Goal: Task Accomplishment & Management: Use online tool/utility

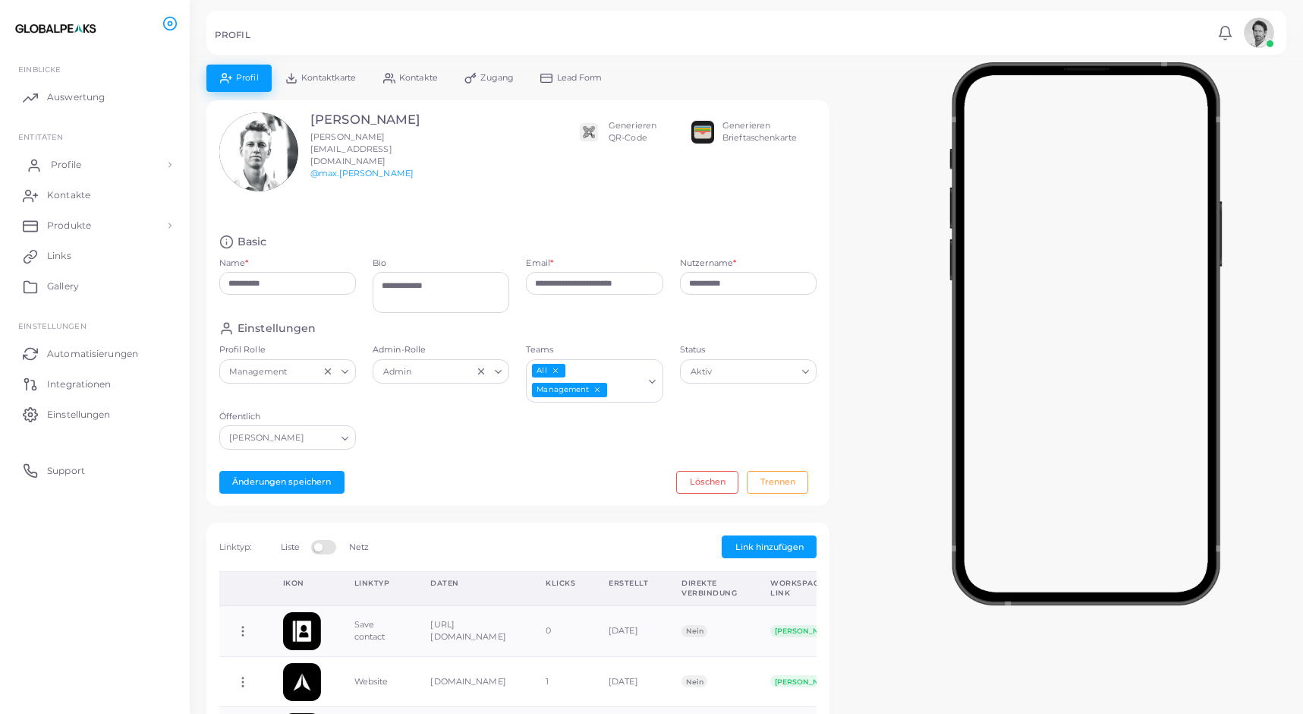
click at [65, 162] on span "Profile" at bounding box center [66, 165] width 30 height 14
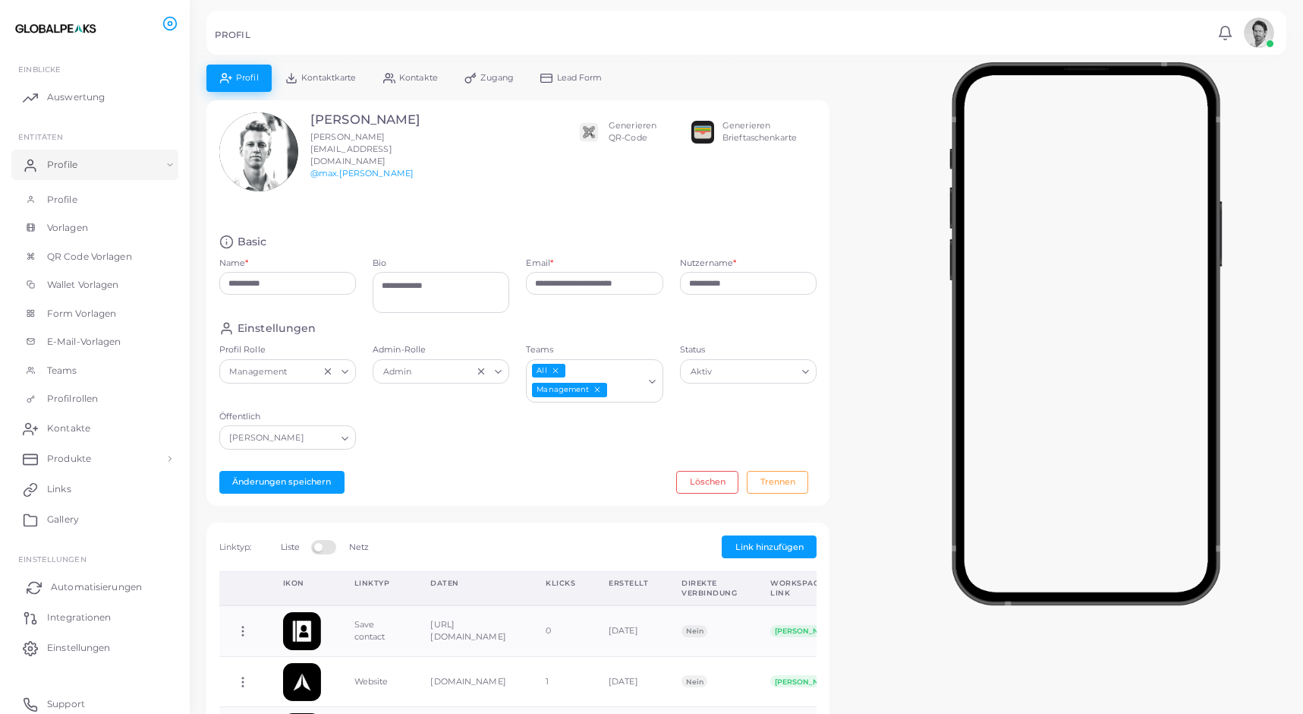
click at [68, 580] on span "Automatisierungen" at bounding box center [96, 587] width 91 height 14
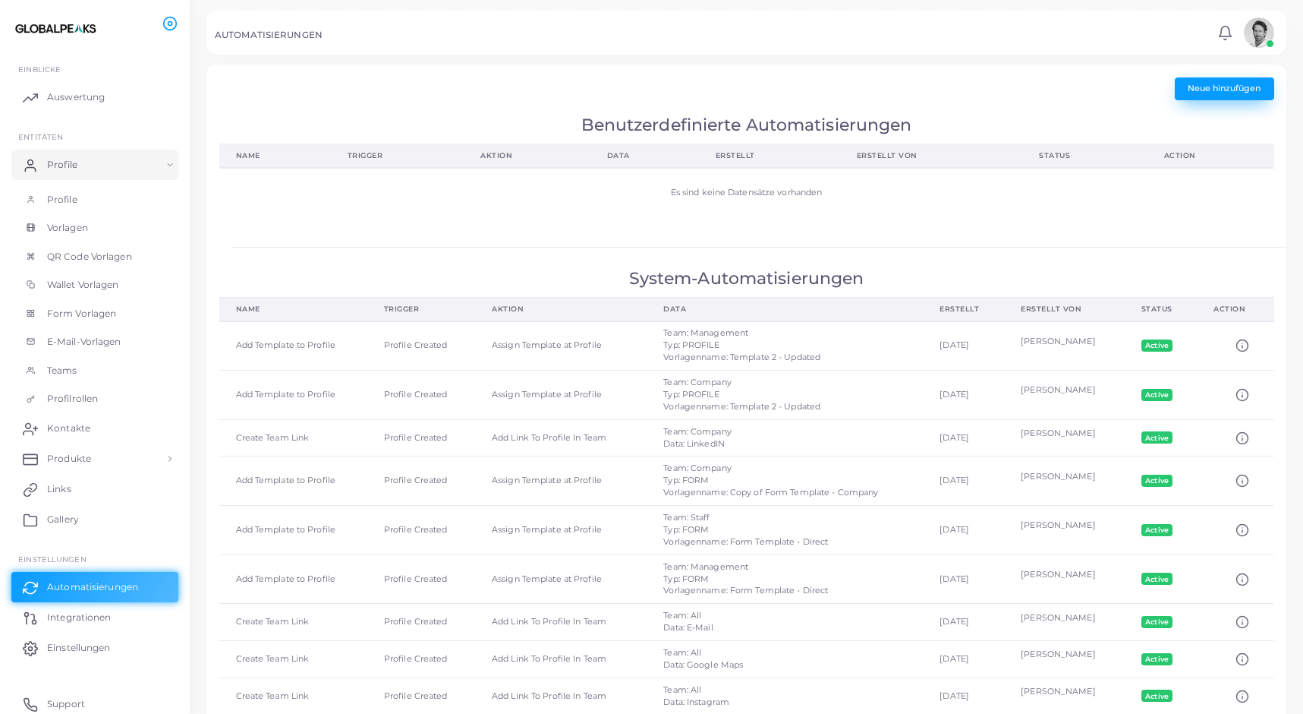
click at [1204, 90] on span "Neue hinzufügen" at bounding box center [1224, 88] width 73 height 11
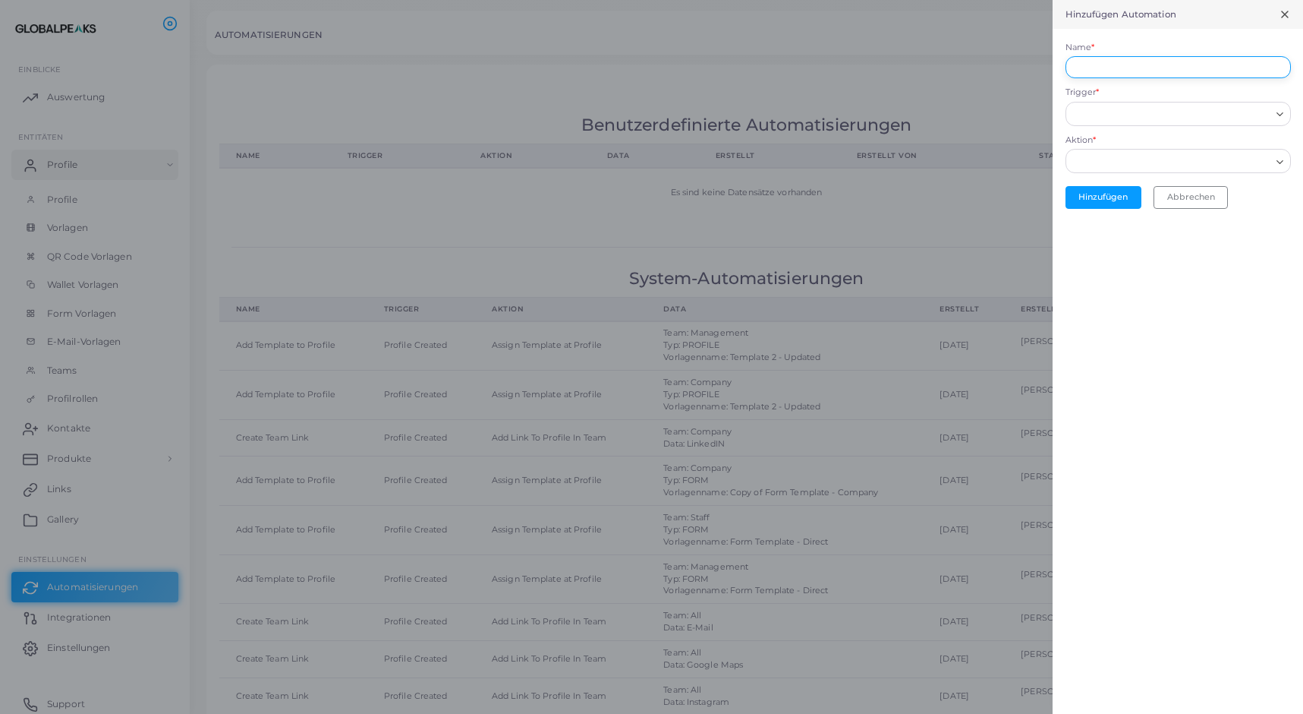
click at [1139, 69] on input "Name *" at bounding box center [1178, 67] width 225 height 23
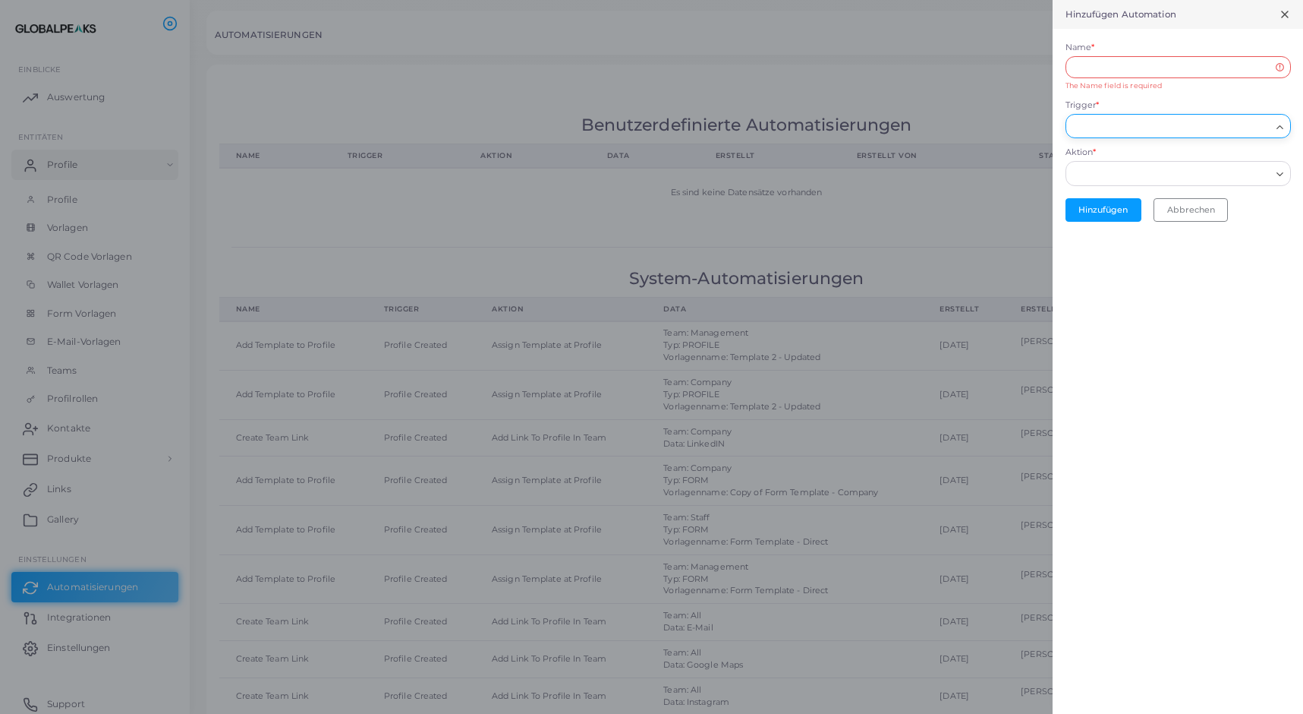
click at [1137, 115] on div "Search for option" at bounding box center [1171, 125] width 201 height 20
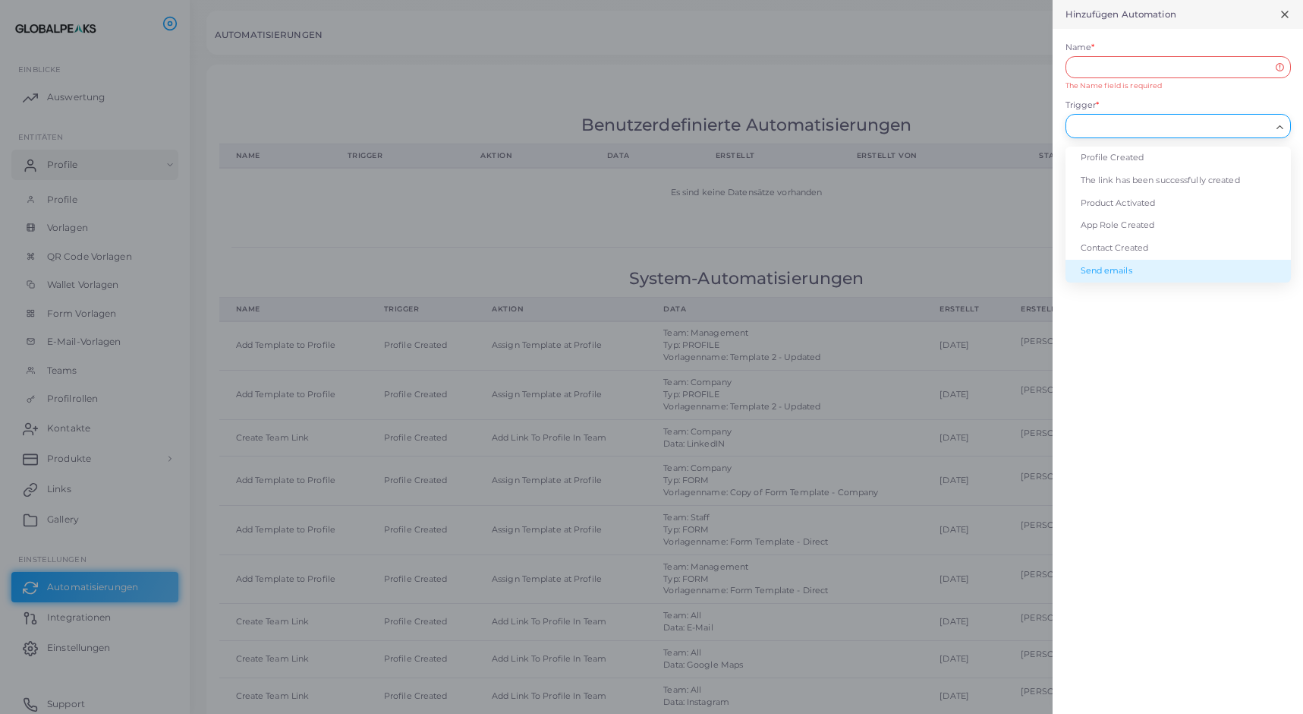
click at [1130, 262] on li "Send emails" at bounding box center [1178, 271] width 225 height 23
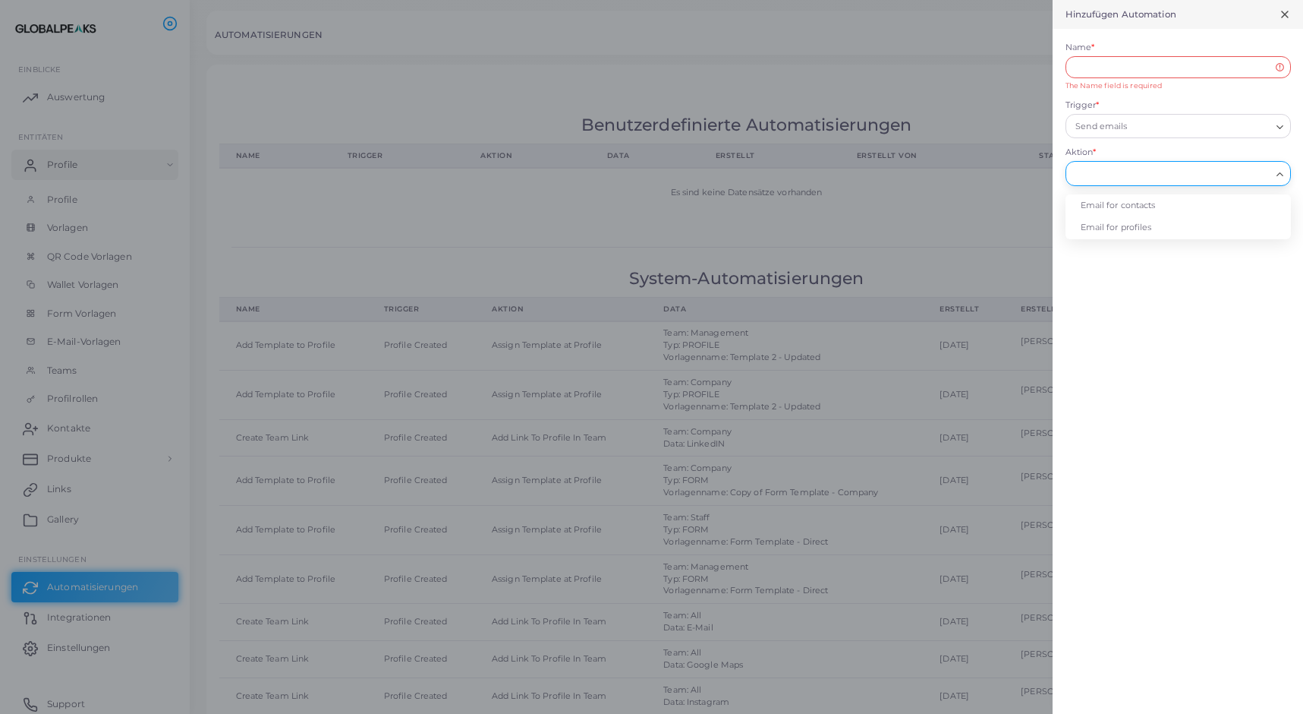
click at [1115, 173] on input "Aktion *" at bounding box center [1172, 173] width 198 height 17
click at [1155, 317] on div "Hinzufügen Automation Name * The Name field is required Trigger * Send emails L…" at bounding box center [1178, 357] width 251 height 714
click at [1283, 8] on div "Hinzufügen Automation" at bounding box center [1178, 14] width 251 height 29
click at [1284, 12] on icon at bounding box center [1285, 14] width 12 height 12
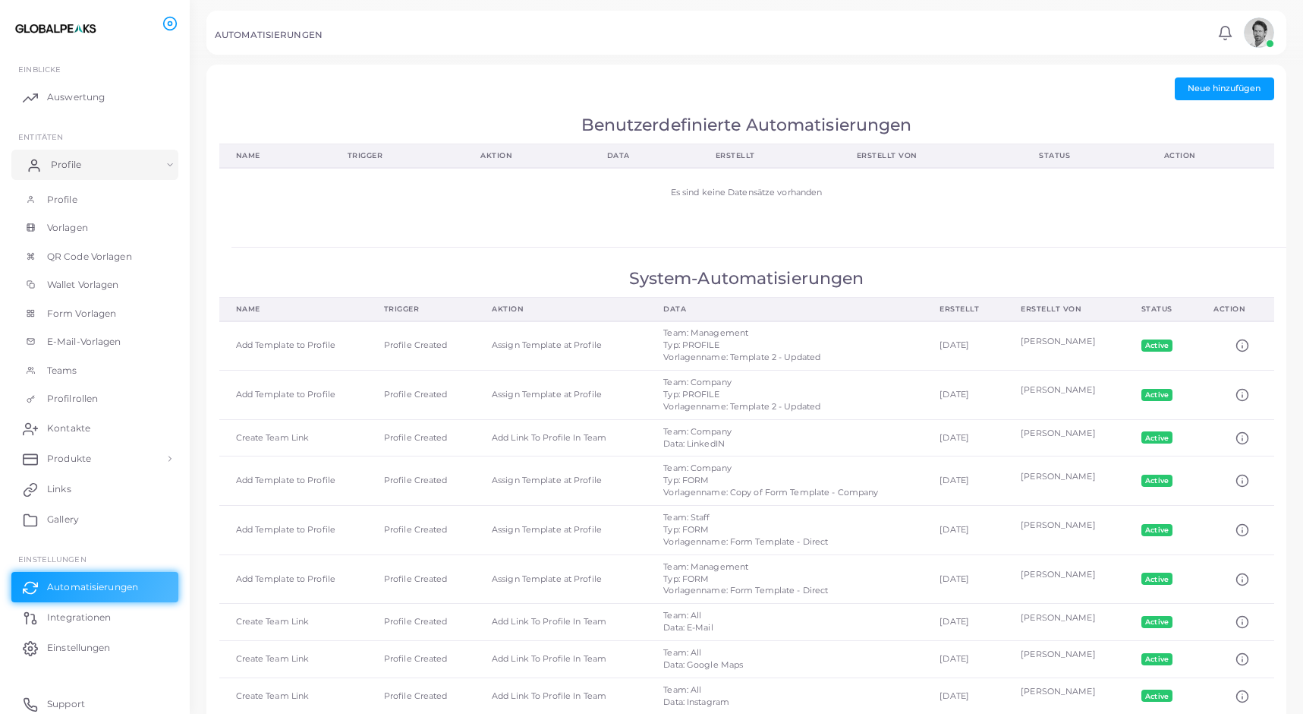
click at [65, 161] on span "Profile" at bounding box center [66, 165] width 30 height 14
